Goal: Check status: Check status

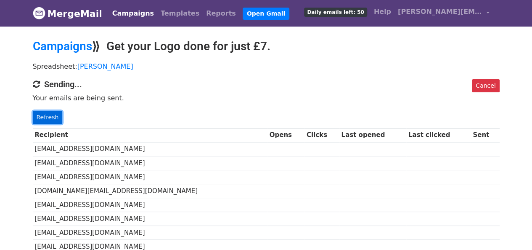
click at [53, 114] on link "Refresh" at bounding box center [48, 117] width 30 height 13
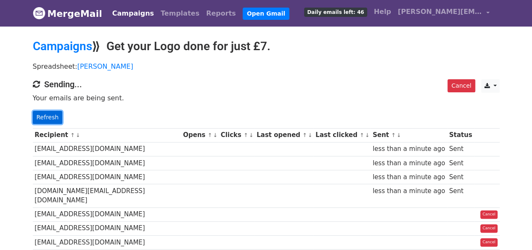
click at [52, 113] on link "Refresh" at bounding box center [48, 117] width 30 height 13
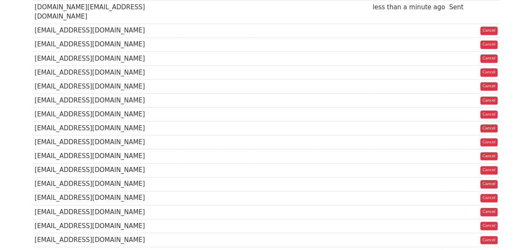
scroll to position [252, 0]
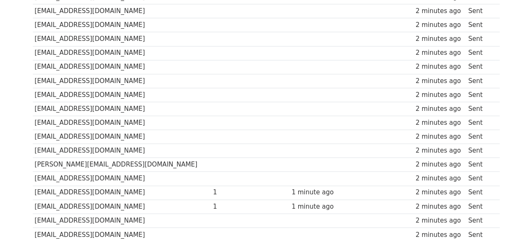
scroll to position [653, 0]
